Goal: Check status: Check status

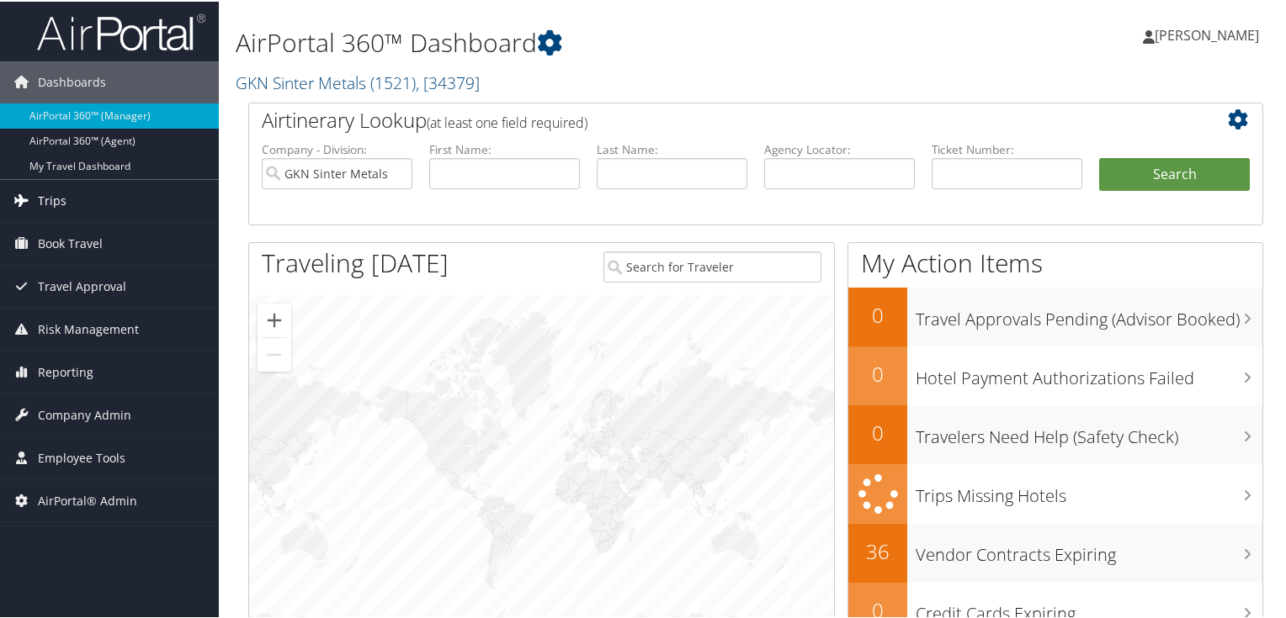
click at [60, 192] on span "Trips" at bounding box center [52, 199] width 29 height 42
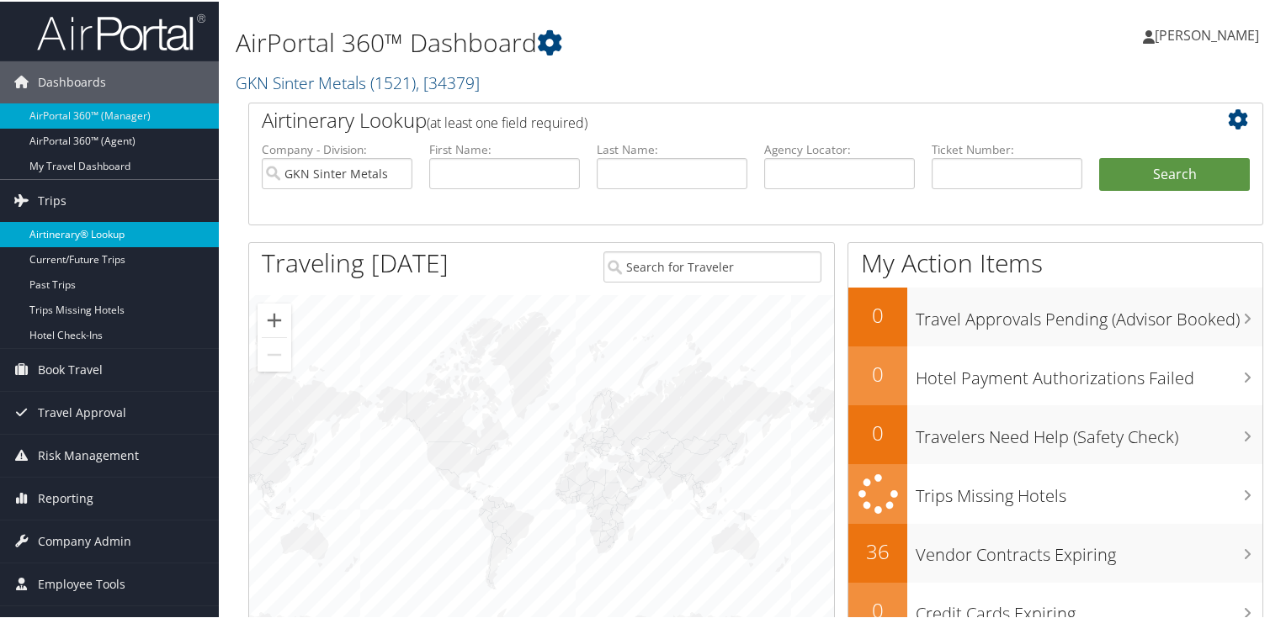
click at [66, 238] on link "Airtinerary® Lookup" at bounding box center [109, 232] width 219 height 25
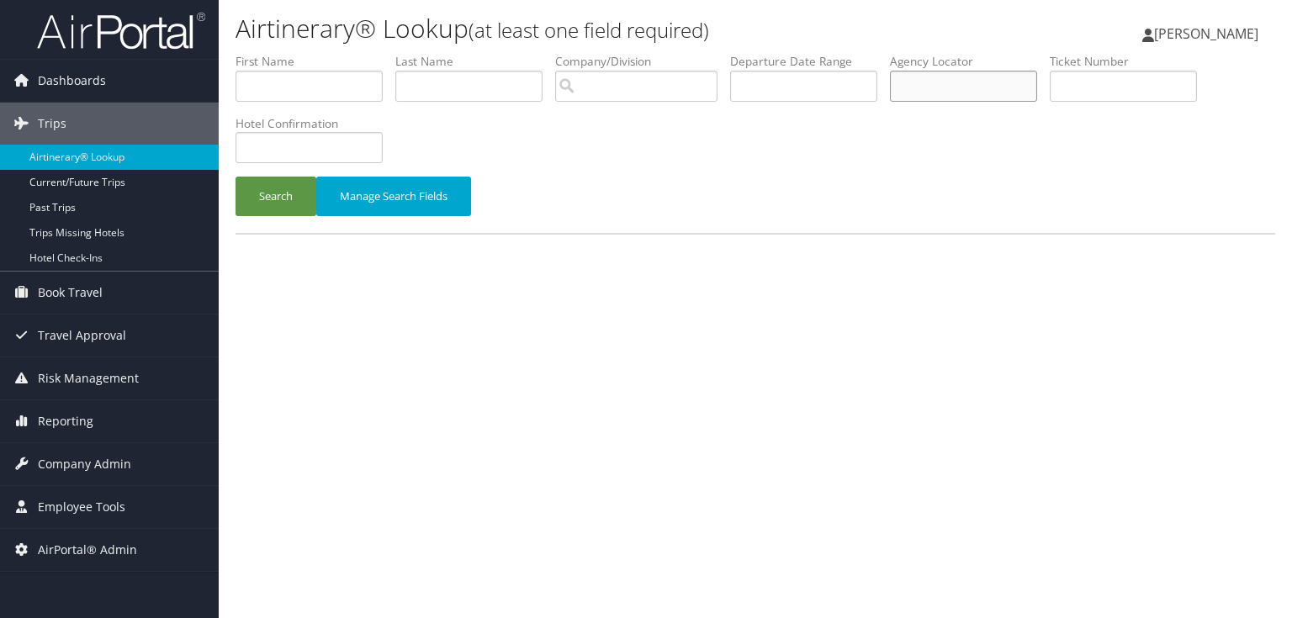
click at [969, 81] on input "text" at bounding box center [963, 86] width 147 height 31
paste input "DKWLFT"
type input "DKWLFT"
click at [273, 200] on button "Search" at bounding box center [276, 197] width 81 height 40
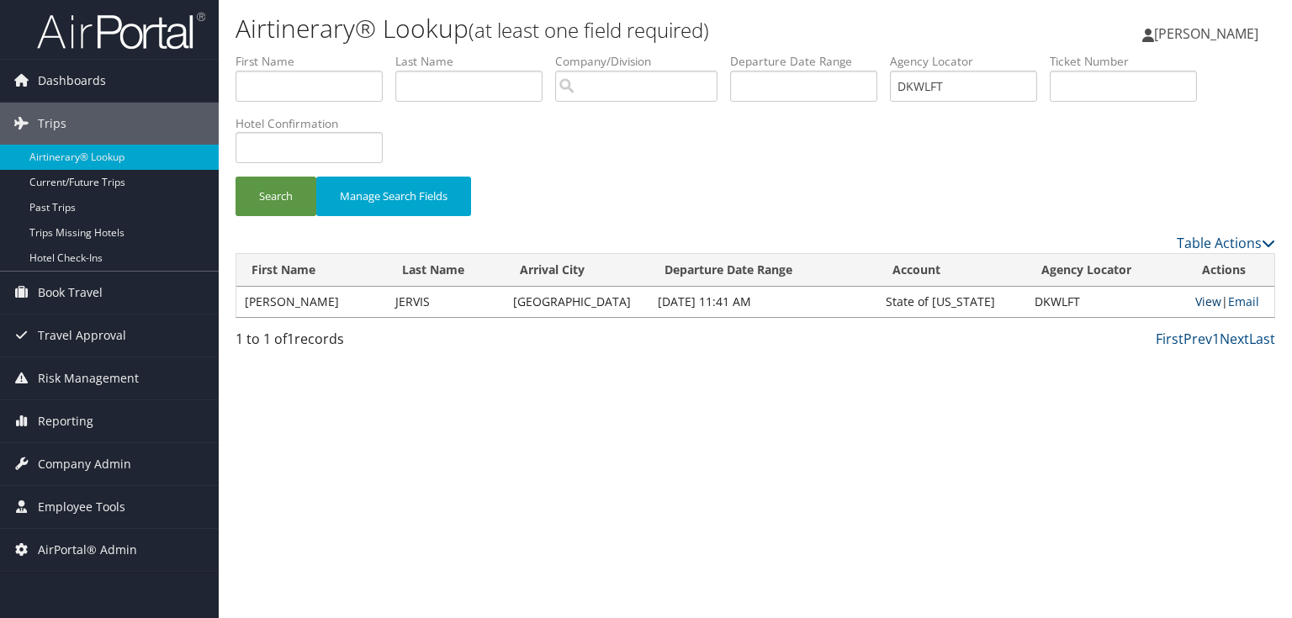
click at [1207, 301] on link "View" at bounding box center [1209, 302] width 26 height 16
click at [1198, 300] on link "View" at bounding box center [1209, 302] width 26 height 16
click at [1197, 294] on link "View" at bounding box center [1209, 302] width 26 height 16
drag, startPoint x: 960, startPoint y: 84, endPoint x: 857, endPoint y: 84, distance: 102.7
click at [857, 53] on ul "First Name Last Name Departure City Arrival City Company/Division Airport/City …" at bounding box center [756, 53] width 1040 height 0
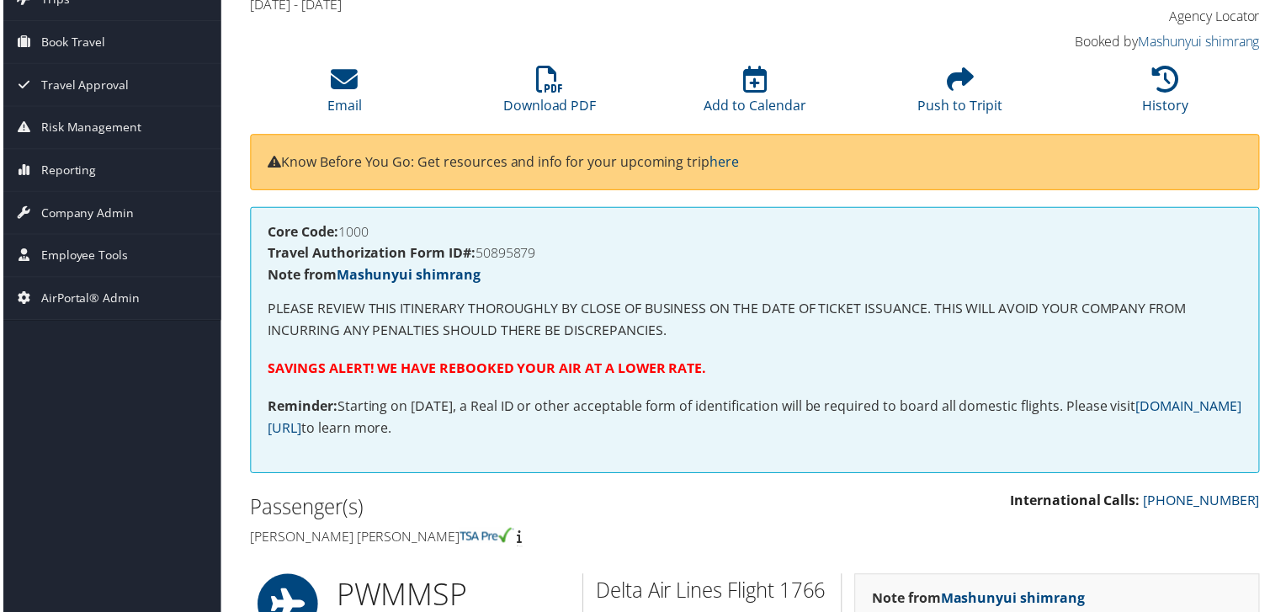
scroll to position [26, 0]
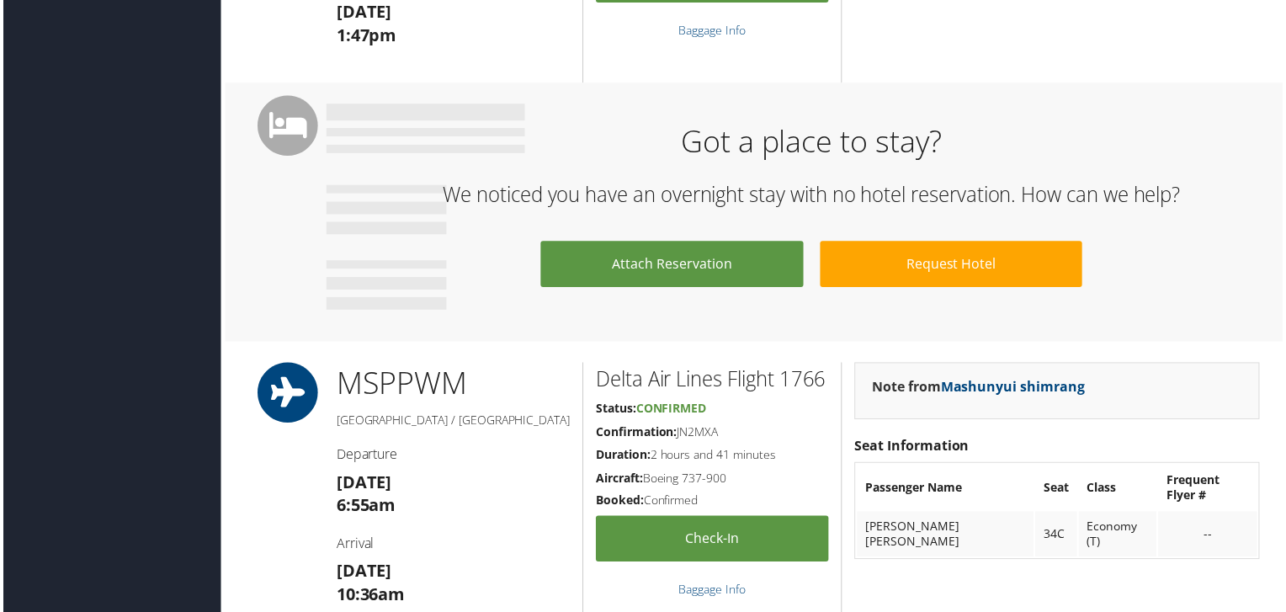
scroll to position [740, 0]
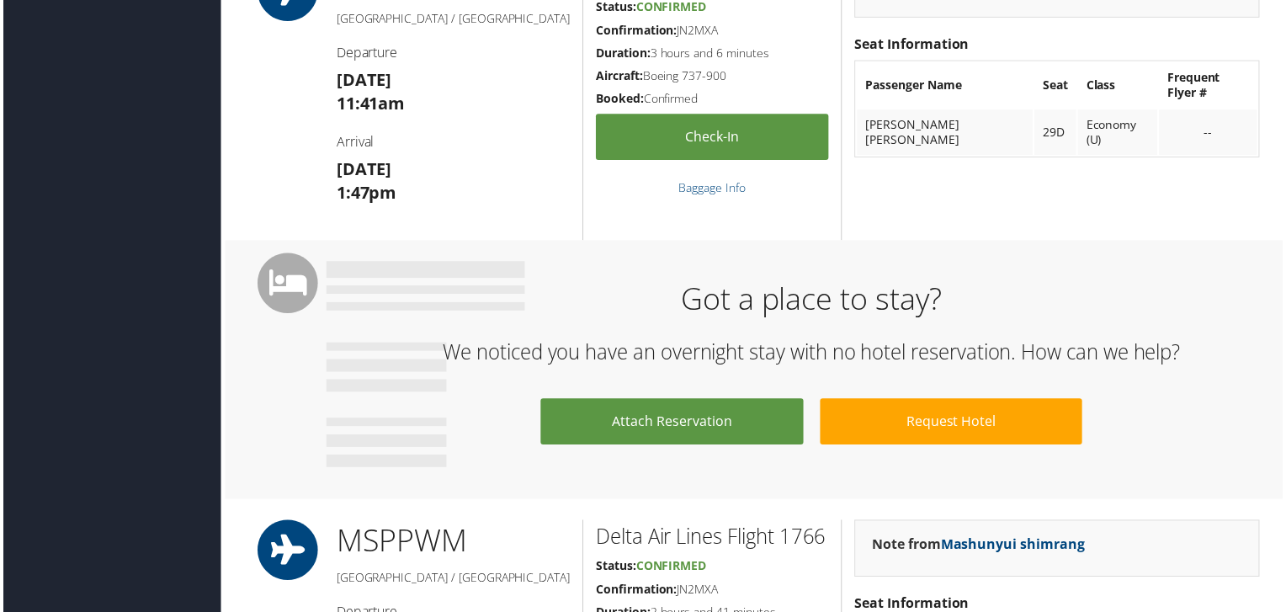
drag, startPoint x: 1194, startPoint y: 572, endPoint x: 1182, endPoint y: 566, distance: 13.2
click at [1194, 572] on div "Note from Mashunyui shimrang" at bounding box center [1059, 551] width 407 height 57
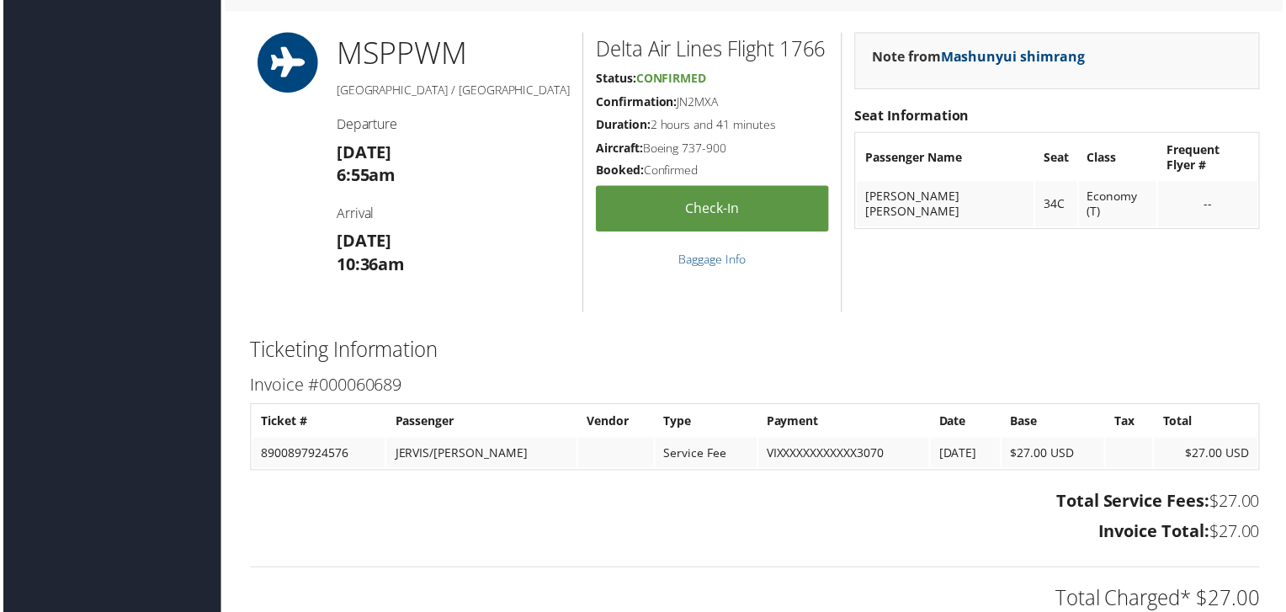
scroll to position [1077, 0]
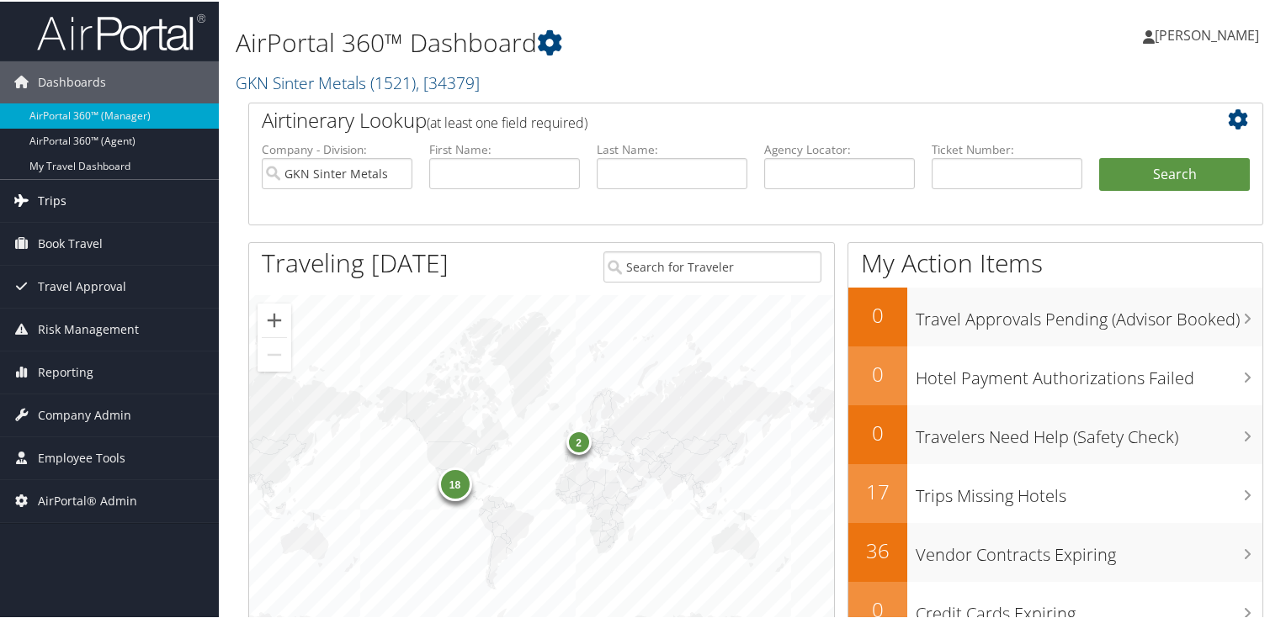
click at [49, 199] on span "Trips" at bounding box center [52, 199] width 29 height 42
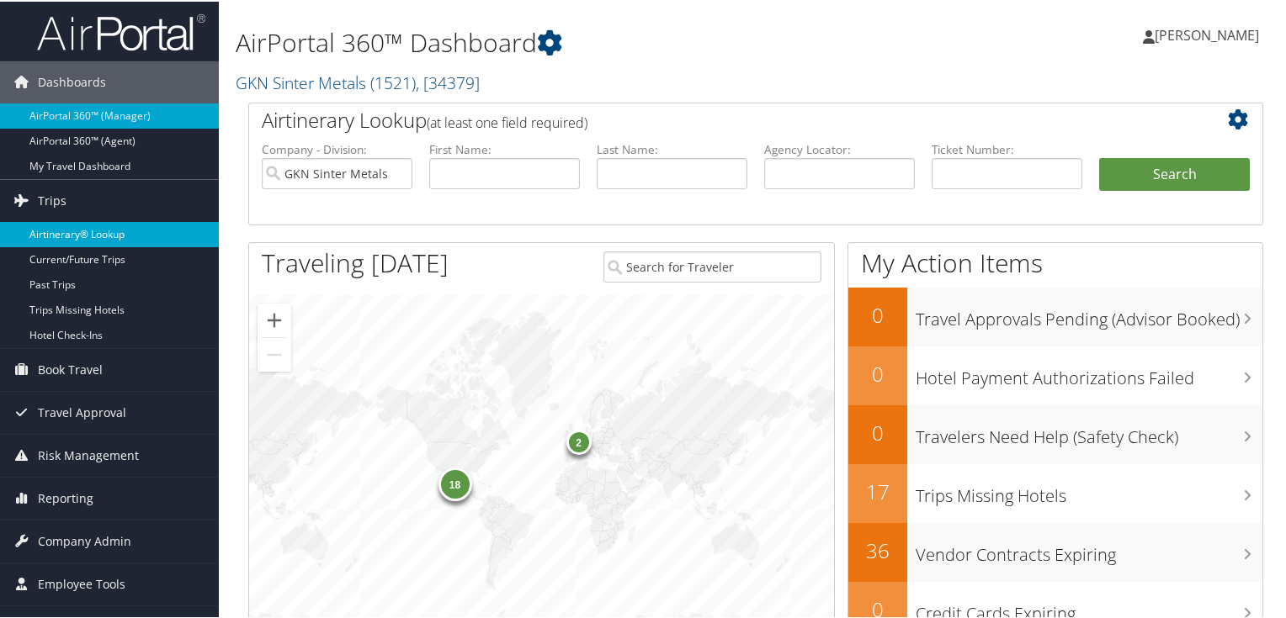
click at [91, 228] on link "Airtinerary® Lookup" at bounding box center [109, 232] width 219 height 25
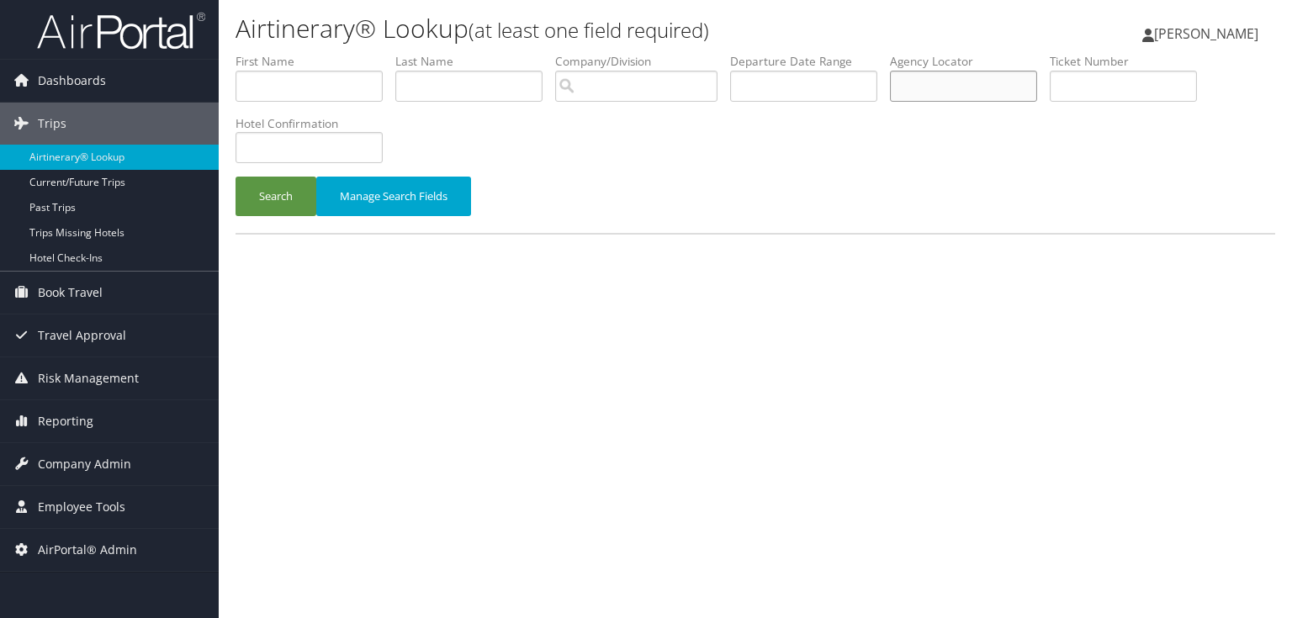
click at [940, 88] on input "text" at bounding box center [963, 86] width 147 height 31
paste input "DKWLFT"
type input "DKWLFT"
